Goal: Transaction & Acquisition: Book appointment/travel/reservation

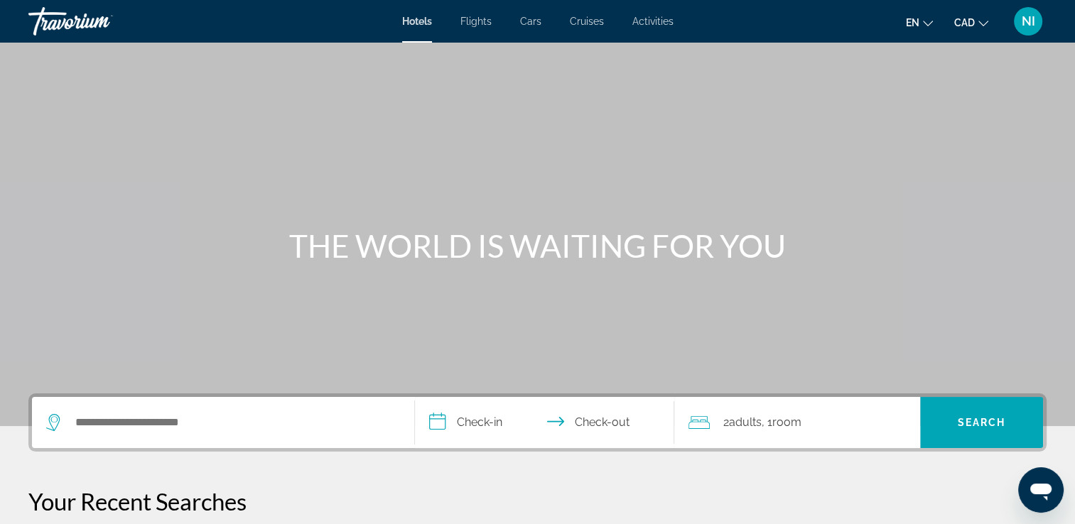
click at [583, 13] on div "Hotels Flights Cars Cruises Activities Hotels Flights Cars Cruises Activities e…" at bounding box center [537, 21] width 1075 height 37
click at [583, 17] on span "Cruises" at bounding box center [587, 21] width 34 height 11
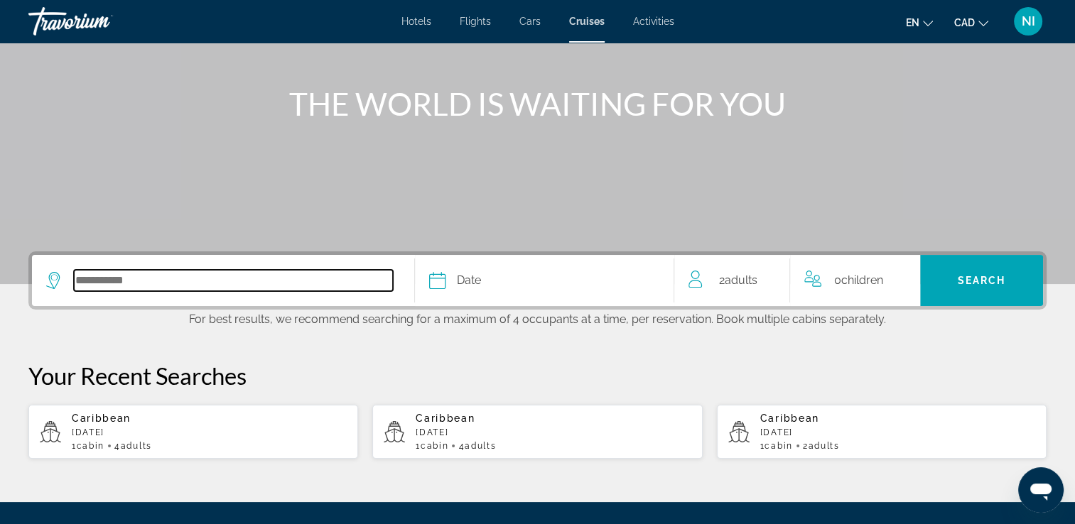
click at [144, 281] on input "Select cruise destination" at bounding box center [233, 280] width 319 height 21
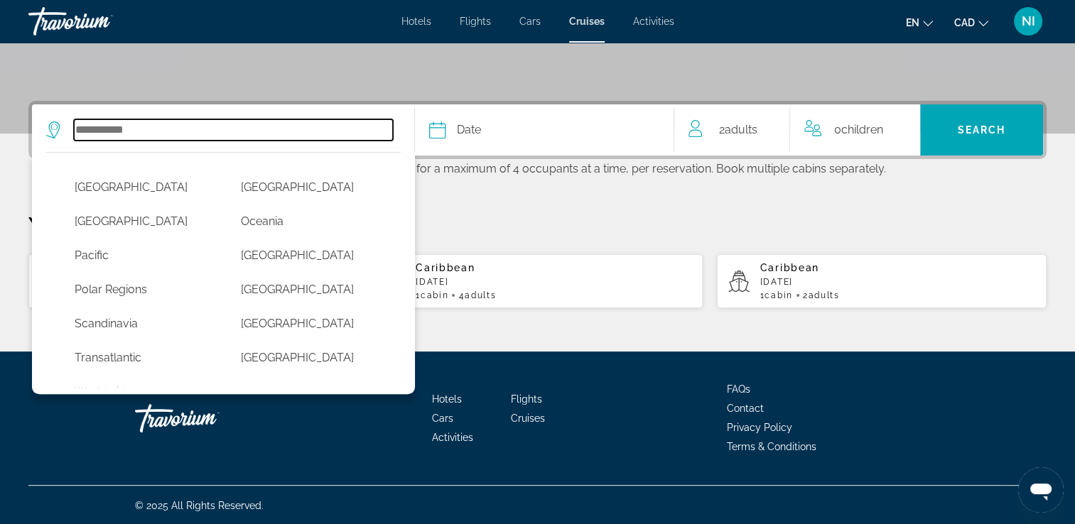
scroll to position [355, 0]
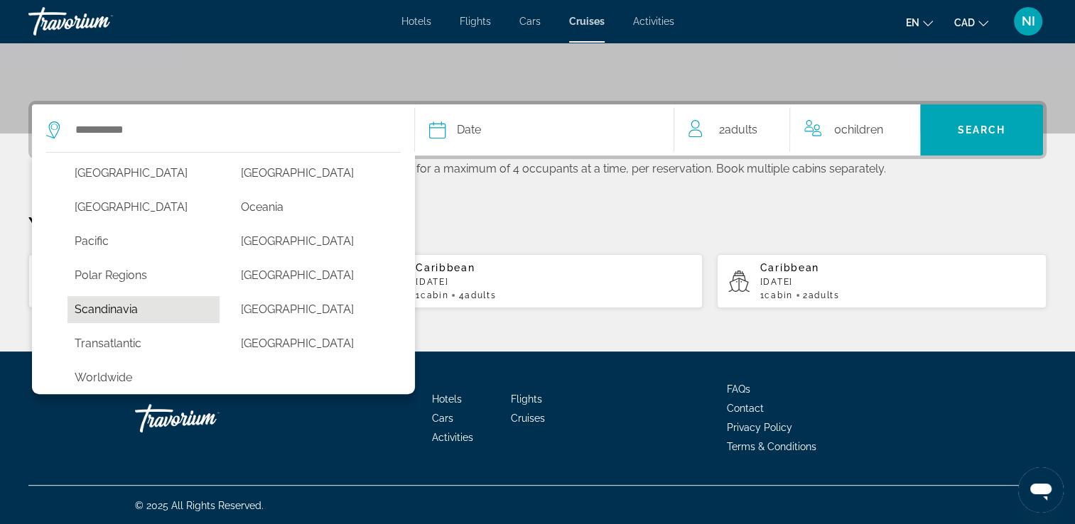
click at [123, 308] on button "Scandinavia" at bounding box center [143, 309] width 152 height 27
type input "**********"
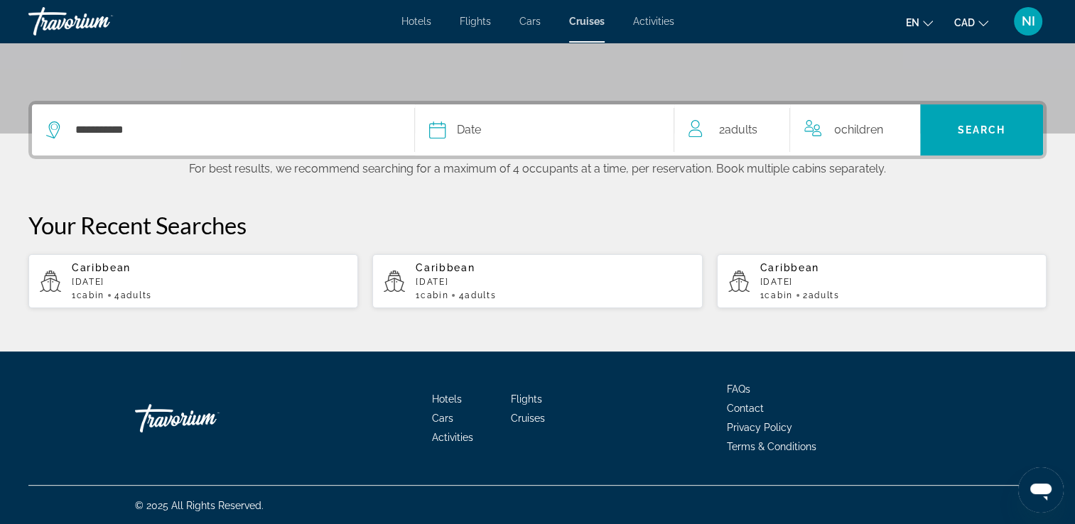
click at [501, 127] on div "Date" at bounding box center [544, 130] width 231 height 20
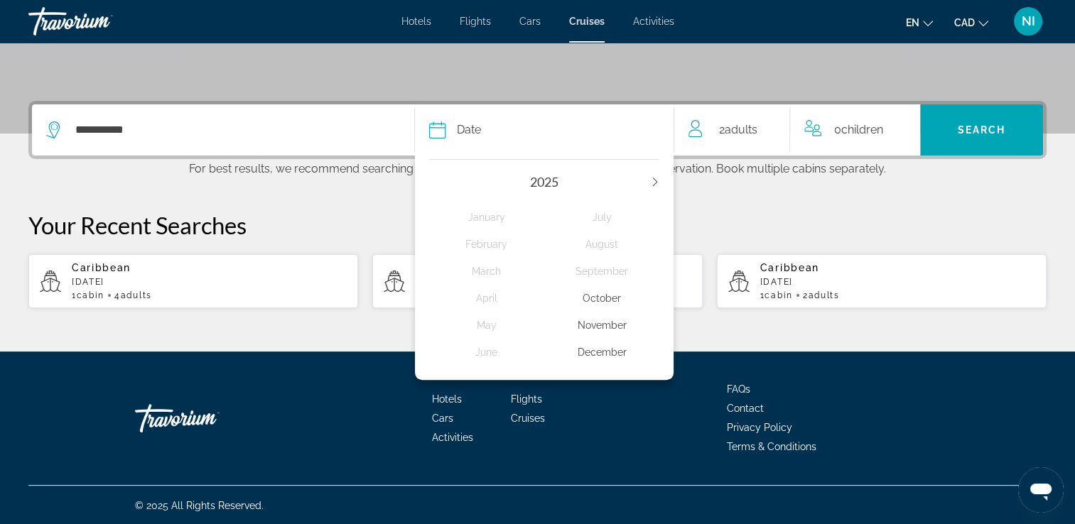
click at [659, 178] on icon "Next year" at bounding box center [655, 182] width 9 height 9
click at [591, 239] on div "August" at bounding box center [601, 245] width 115 height 26
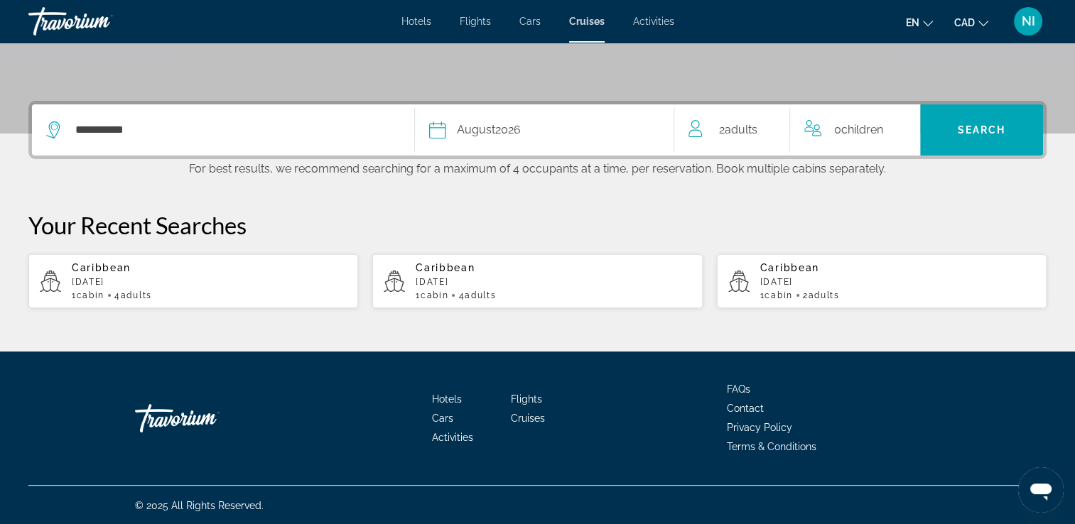
click at [762, 134] on div "2 Adult Adults" at bounding box center [738, 130] width 101 height 20
click at [780, 126] on icon "Increment adults" at bounding box center [773, 127] width 13 height 17
click at [779, 126] on icon "Increment adults" at bounding box center [773, 127] width 13 height 13
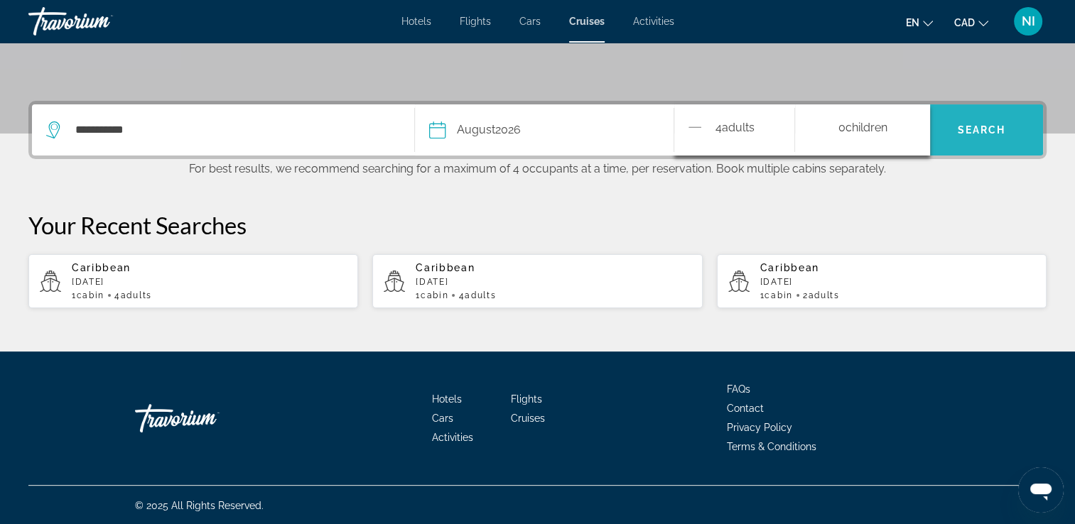
click at [982, 128] on span "Search" at bounding box center [982, 129] width 48 height 11
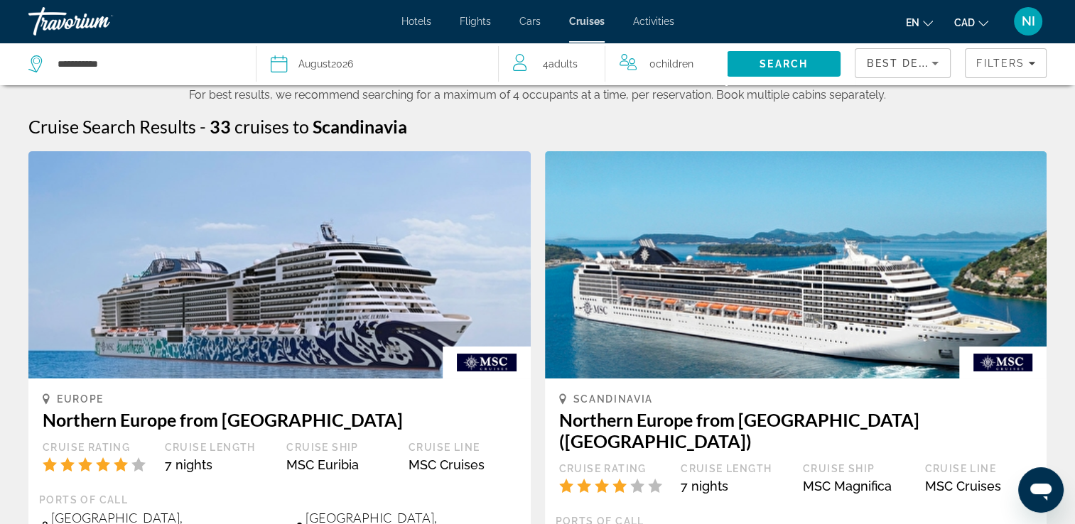
click at [921, 63] on span "Best Deals" at bounding box center [904, 63] width 74 height 11
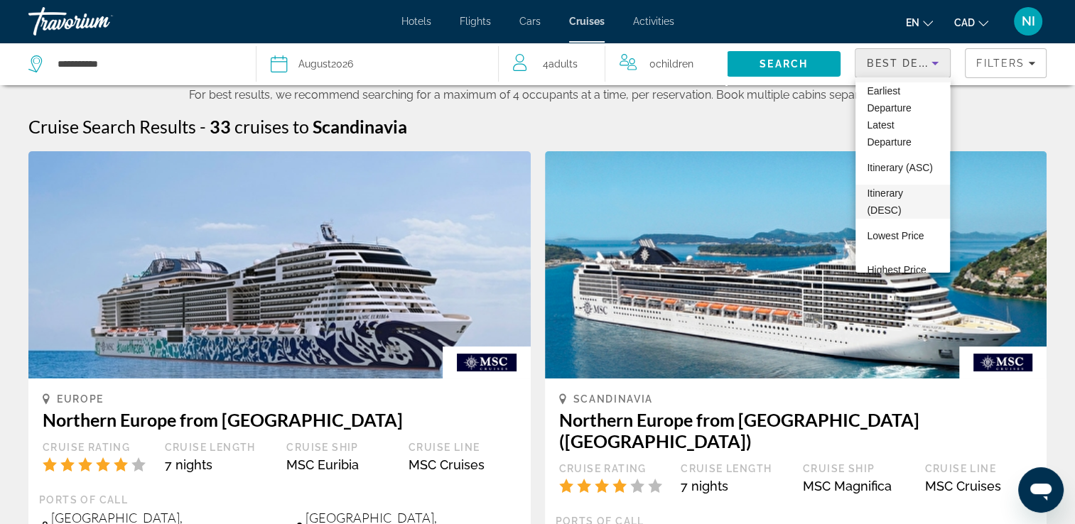
scroll to position [54, 0]
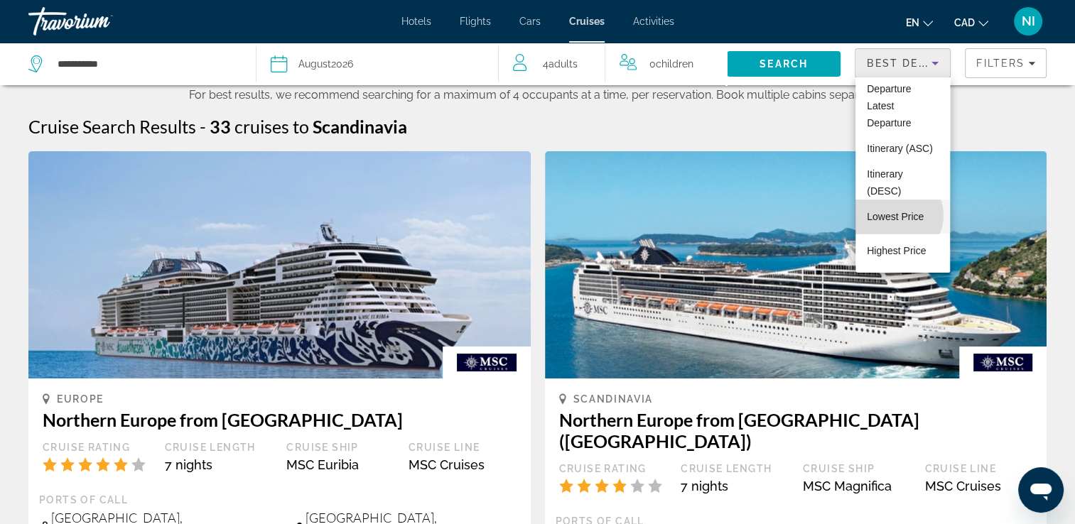
click at [897, 215] on span "Lowest Price" at bounding box center [895, 216] width 57 height 11
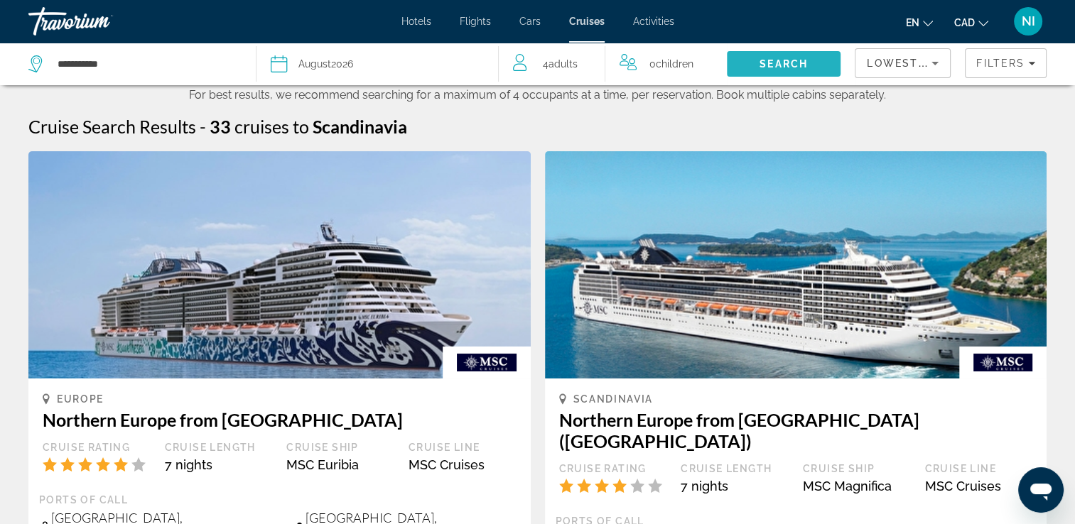
click at [790, 54] on span "Search" at bounding box center [784, 64] width 114 height 34
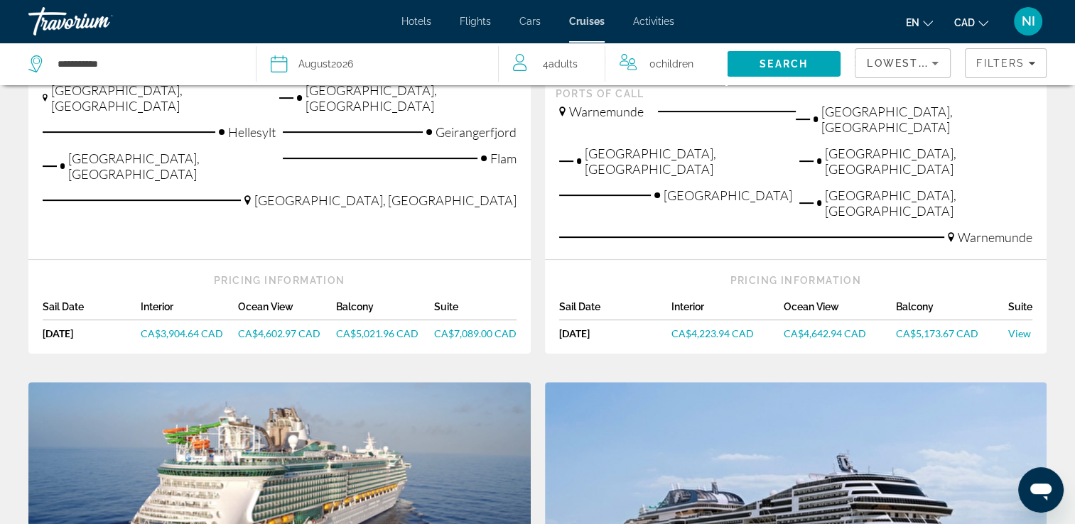
scroll to position [426, 0]
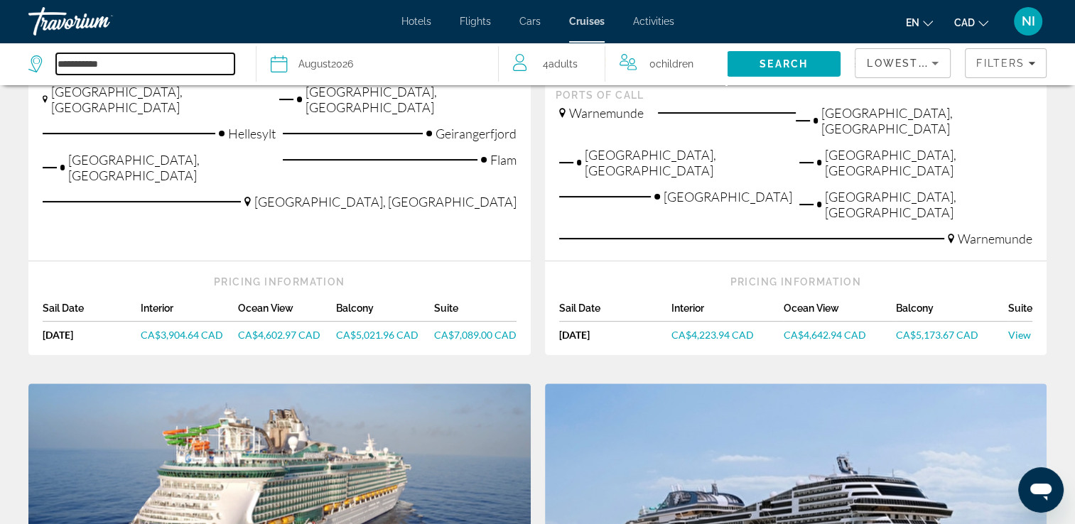
click at [210, 65] on input "**********" at bounding box center [145, 63] width 178 height 21
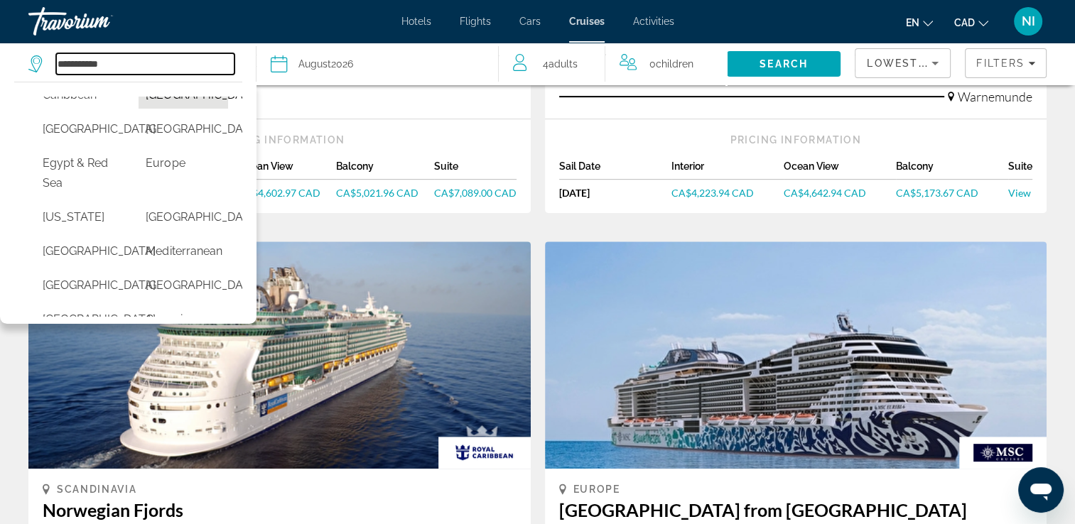
scroll to position [213, 0]
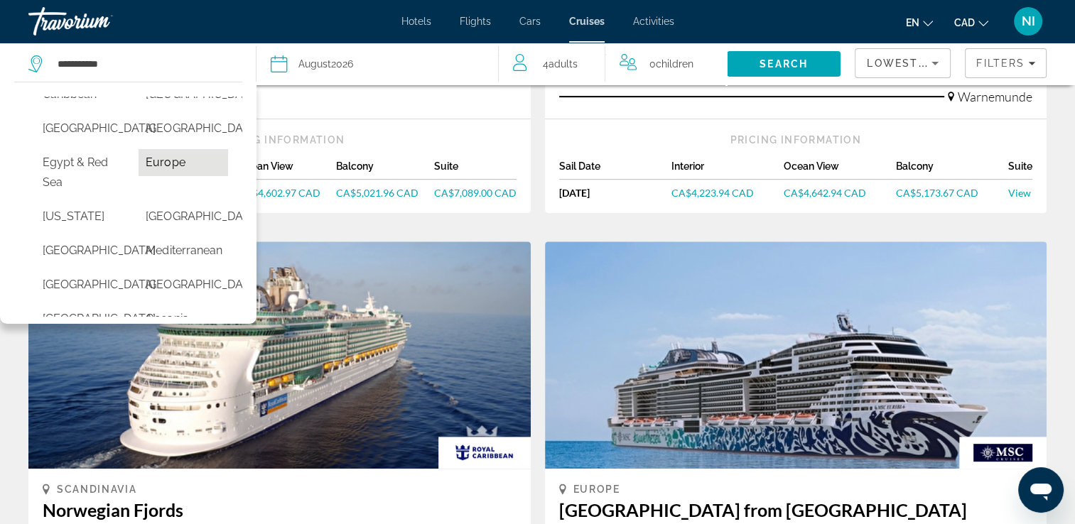
click at [178, 176] on button "Europe" at bounding box center [183, 162] width 89 height 27
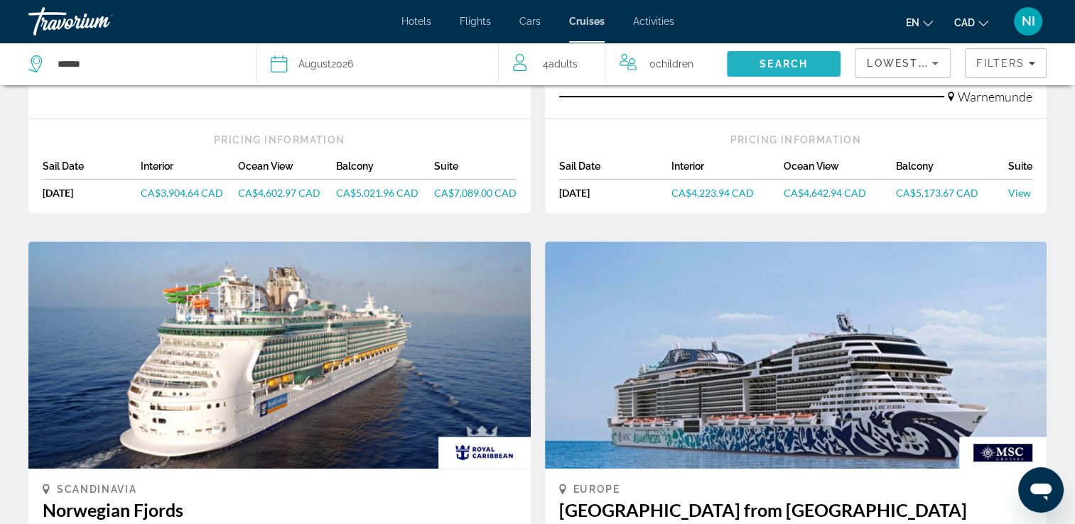
click at [820, 61] on span "Search" at bounding box center [784, 64] width 114 height 34
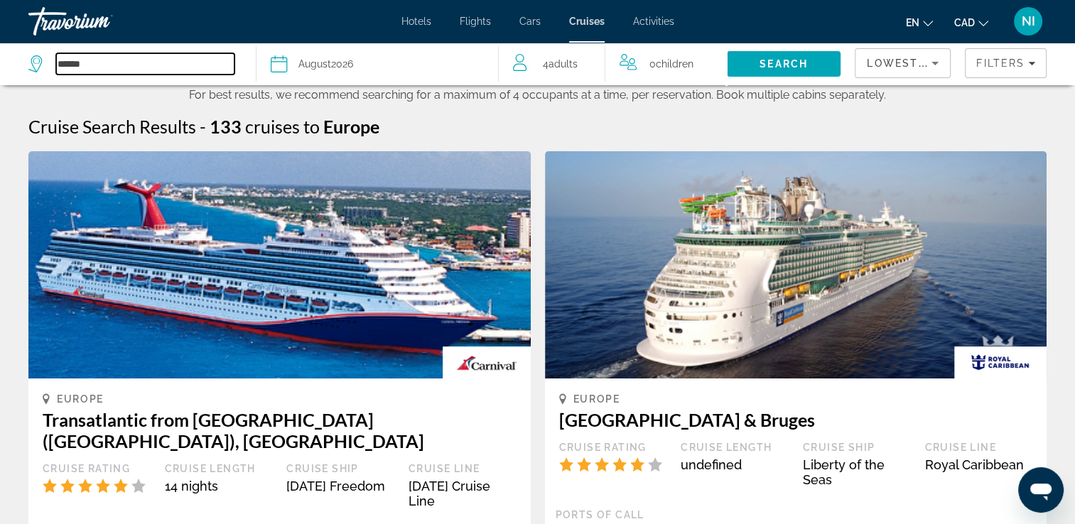
click at [71, 58] on input "******" at bounding box center [145, 63] width 178 height 21
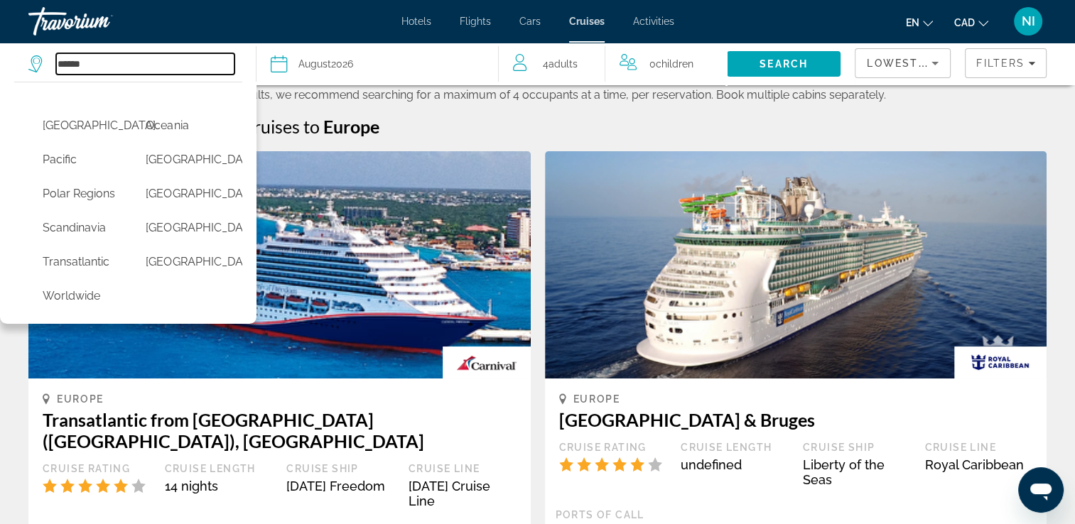
scroll to position [497, 0]
click at [65, 242] on button "Scandinavia" at bounding box center [80, 228] width 89 height 27
type input "**********"
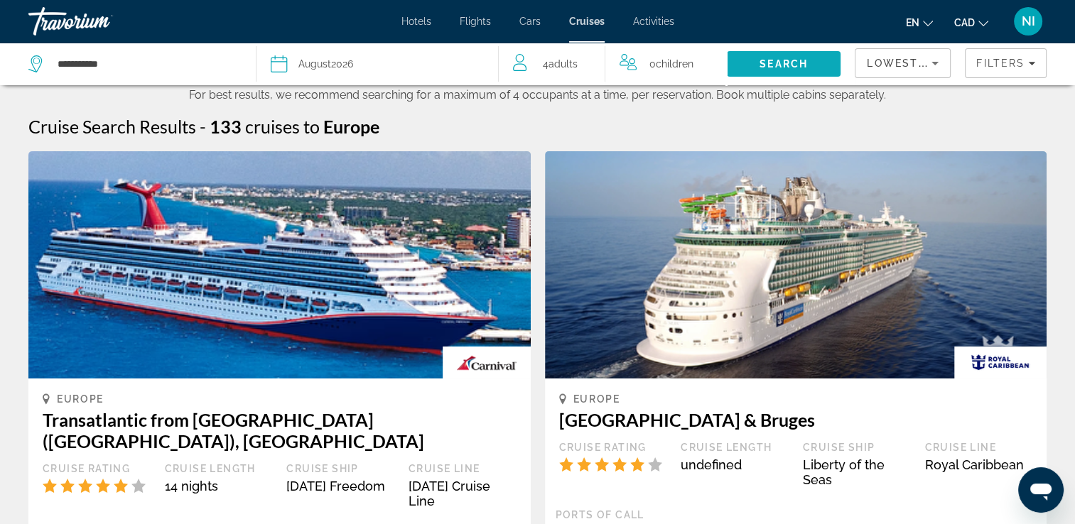
click at [770, 67] on span "Search" at bounding box center [783, 63] width 48 height 11
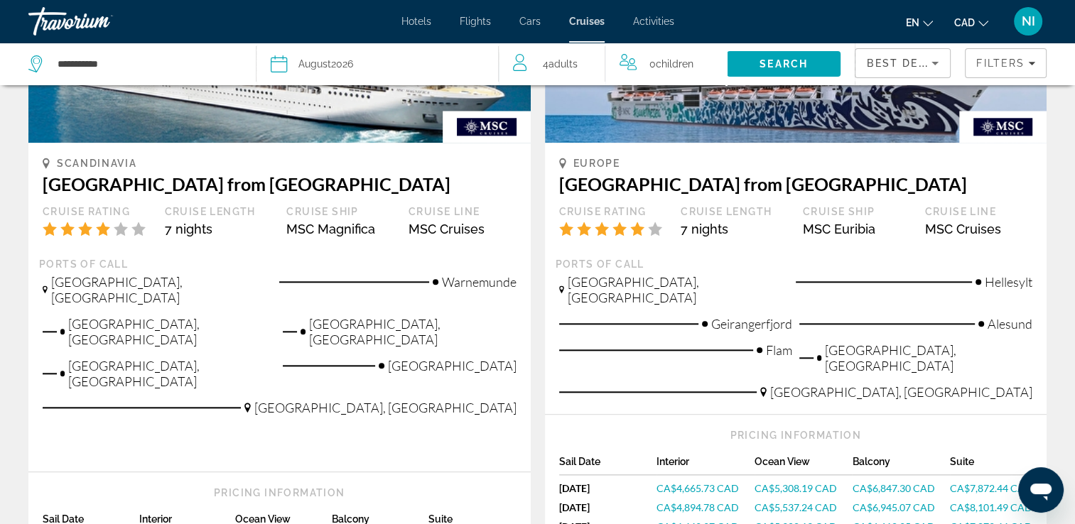
scroll to position [1563, 0]
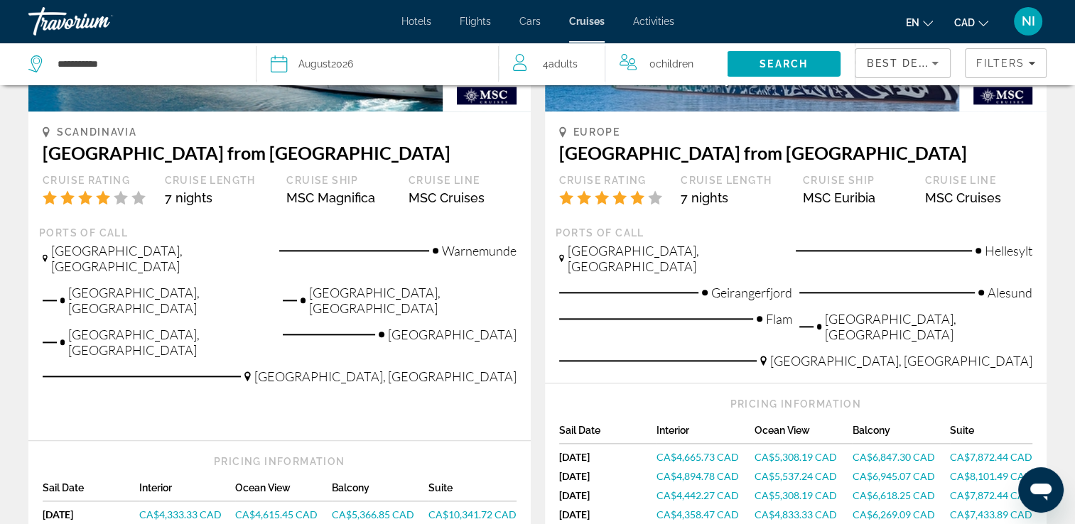
click at [896, 55] on div "Best Deals" at bounding box center [899, 63] width 65 height 17
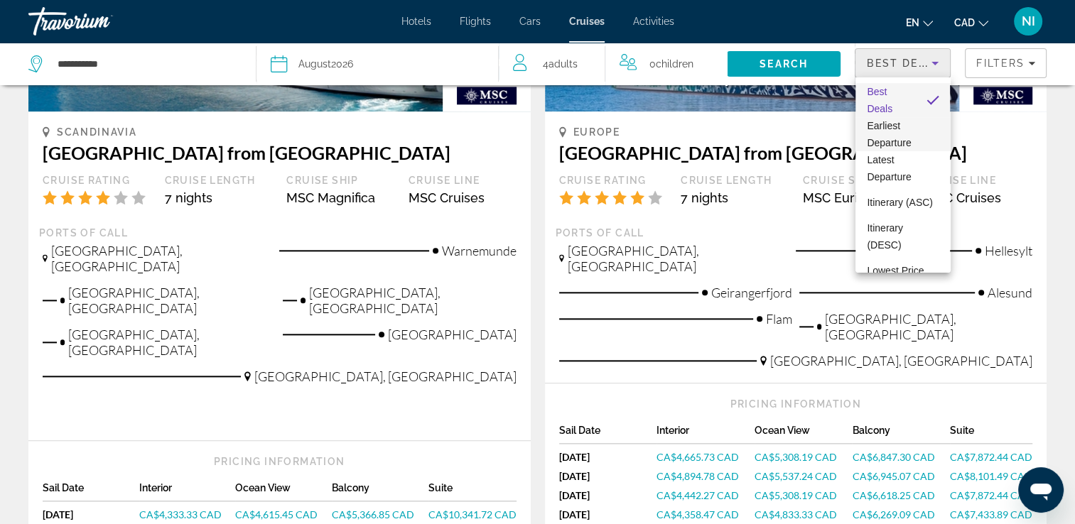
click at [883, 124] on span "Earliest Departure" at bounding box center [889, 134] width 44 height 28
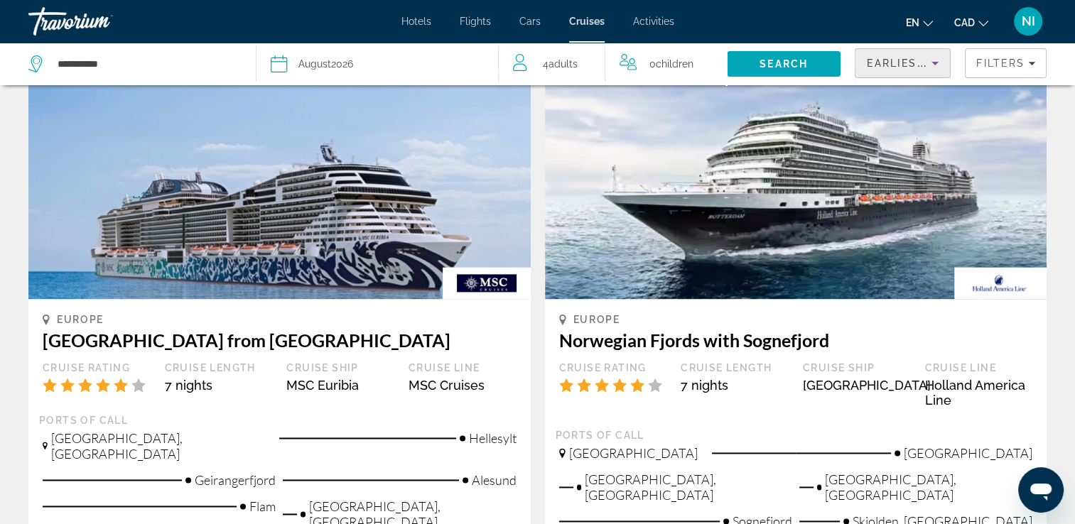
scroll to position [1847, 0]
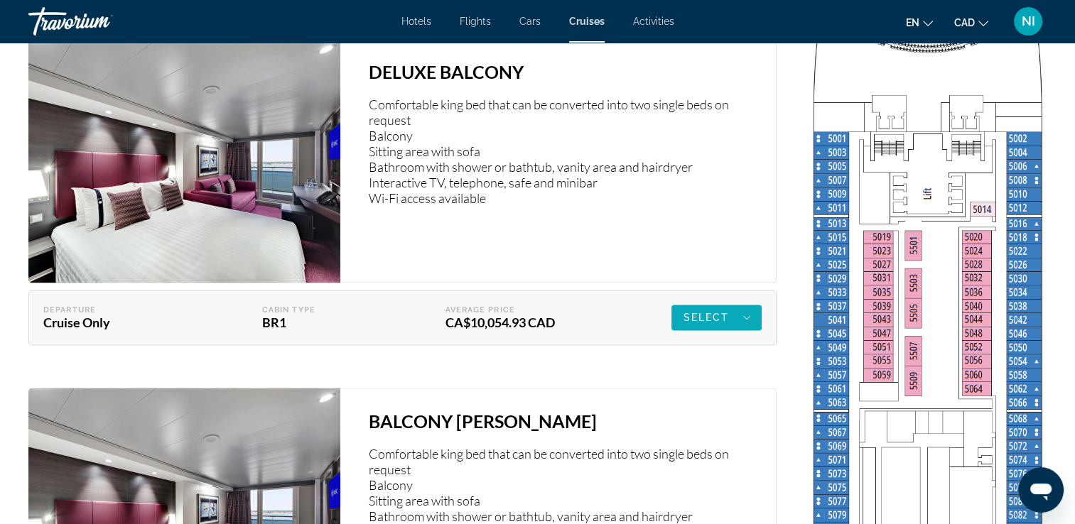
scroll to position [2415, 0]
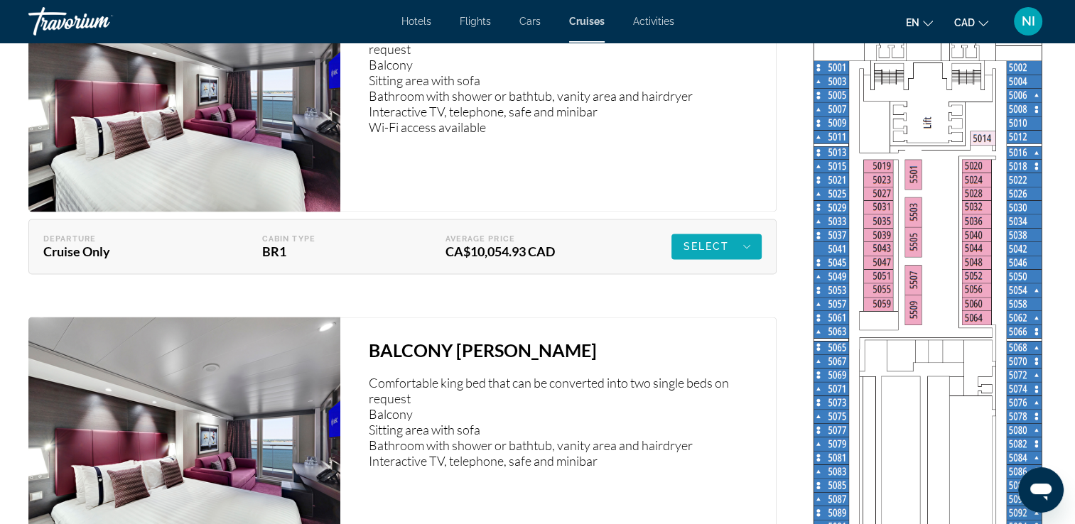
click at [734, 242] on div "Select" at bounding box center [716, 246] width 67 height 17
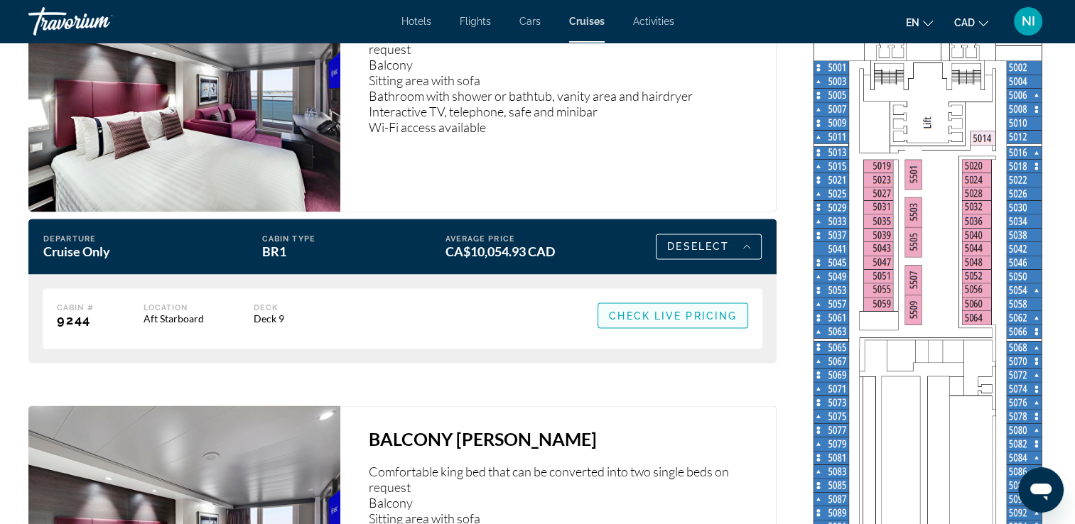
click at [655, 313] on span "Check Live Pricing" at bounding box center [673, 315] width 128 height 11
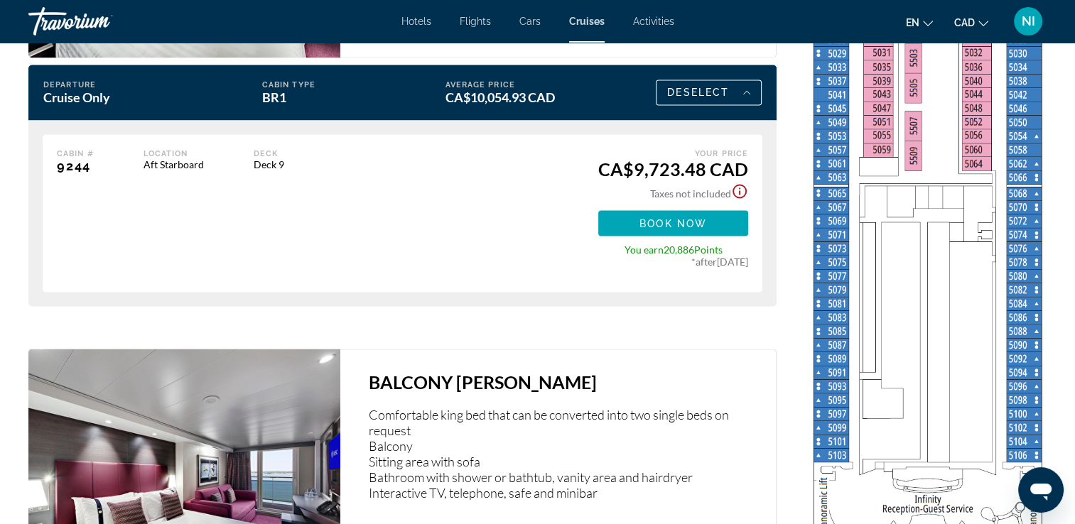
scroll to position [2558, 0]
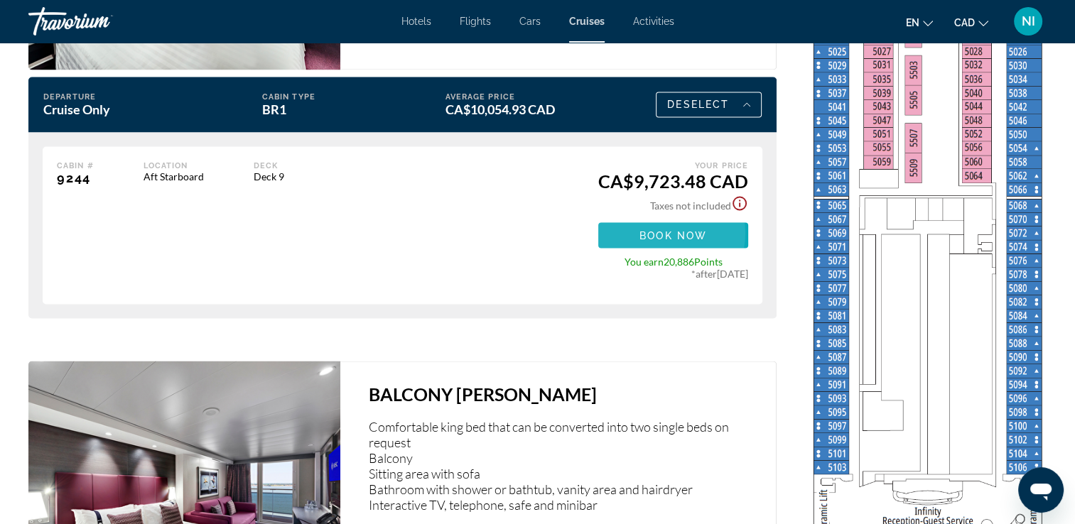
click at [674, 232] on span "Book now" at bounding box center [672, 234] width 67 height 11
